Goal: Book appointment/travel/reservation

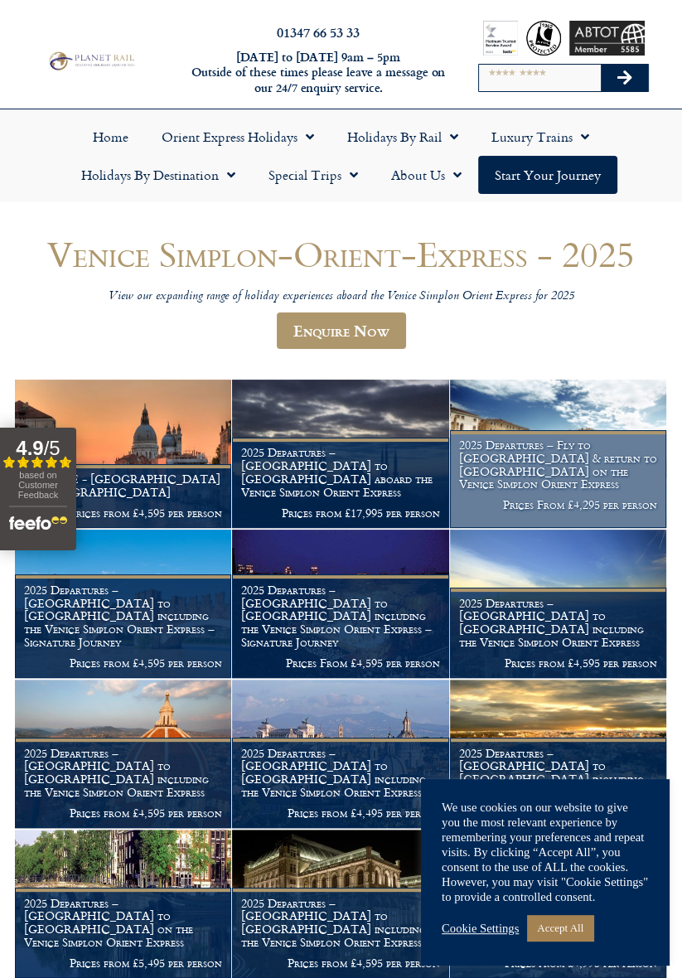
click at [528, 490] on h1 "2025 Departures – Fly to [GEOGRAPHIC_DATA] & return to [GEOGRAPHIC_DATA] on the…" at bounding box center [558, 464] width 198 height 52
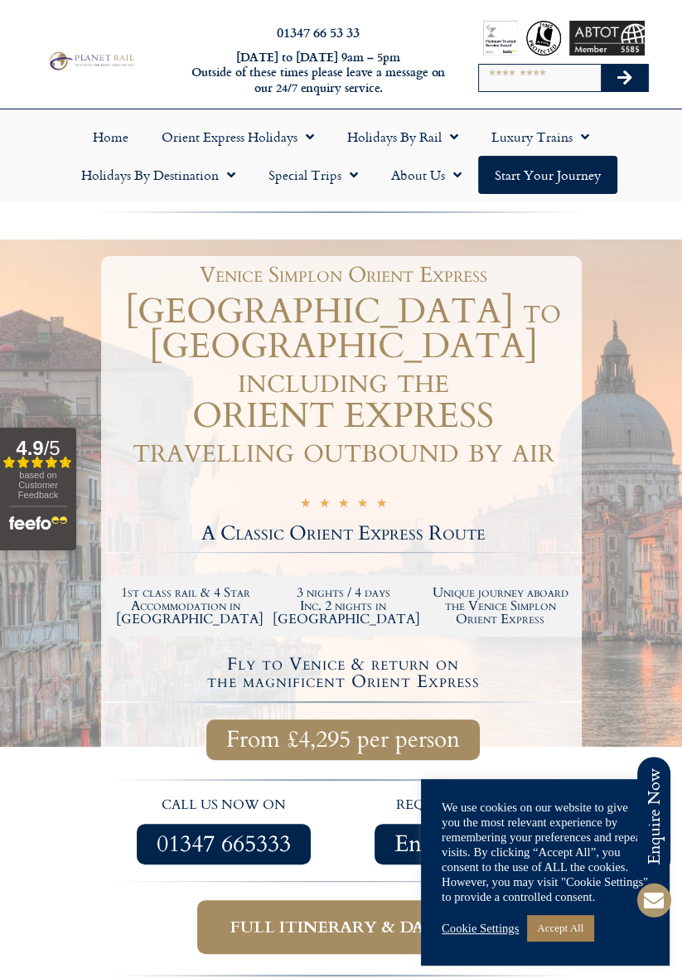
click at [68, 852] on div at bounding box center [341, 653] width 682 height 828
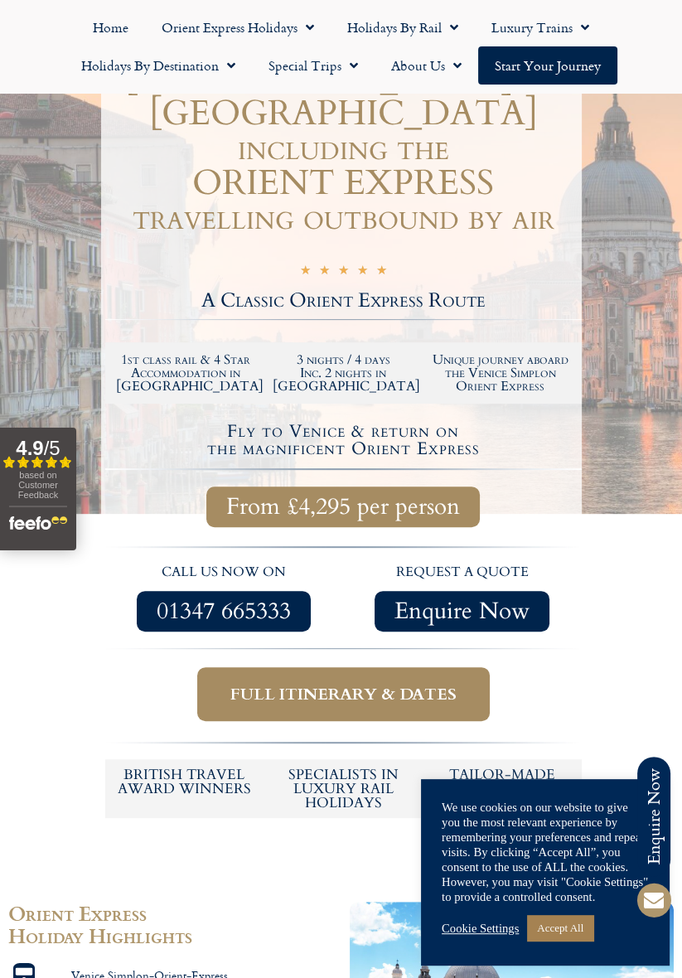
scroll to position [234, 0]
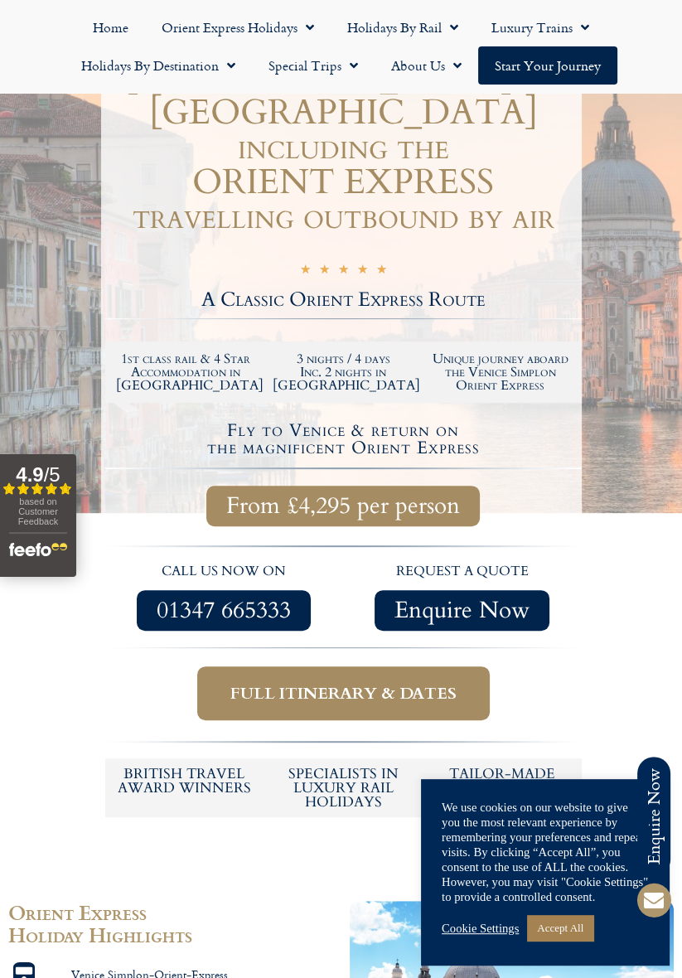
click at [322, 683] on span "Full itinerary & dates" at bounding box center [343, 693] width 226 height 21
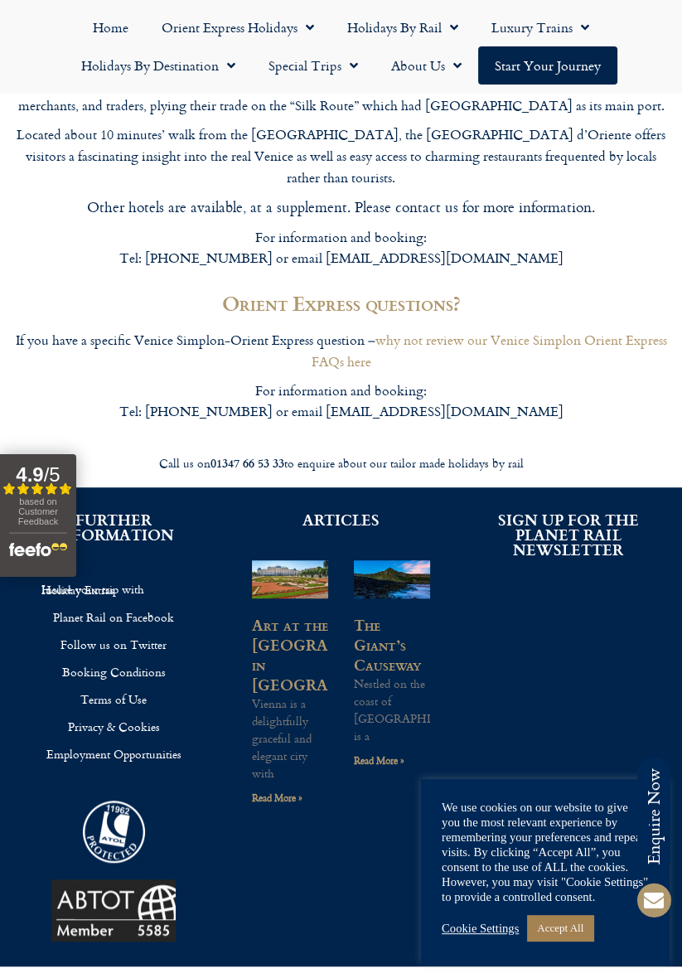
scroll to position [5395, 0]
